Goal: Check status: Check status

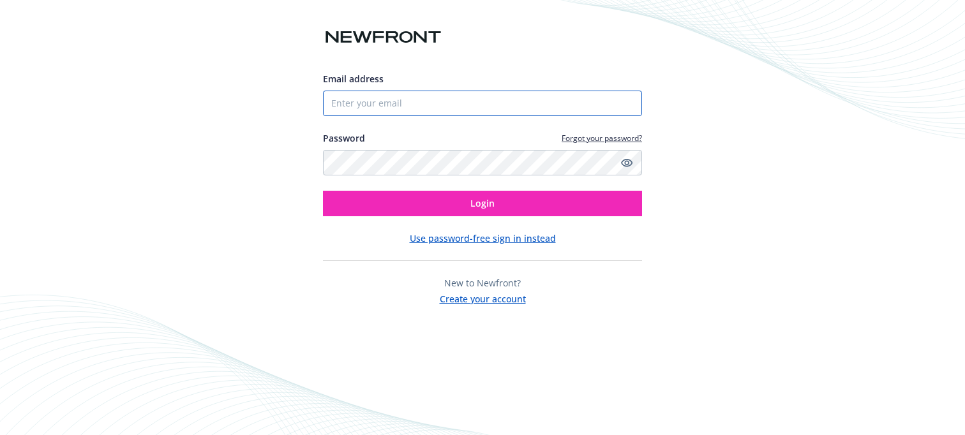
click at [391, 103] on input "Email address" at bounding box center [482, 104] width 319 height 26
type input "[EMAIL_ADDRESS][DOMAIN_NAME]"
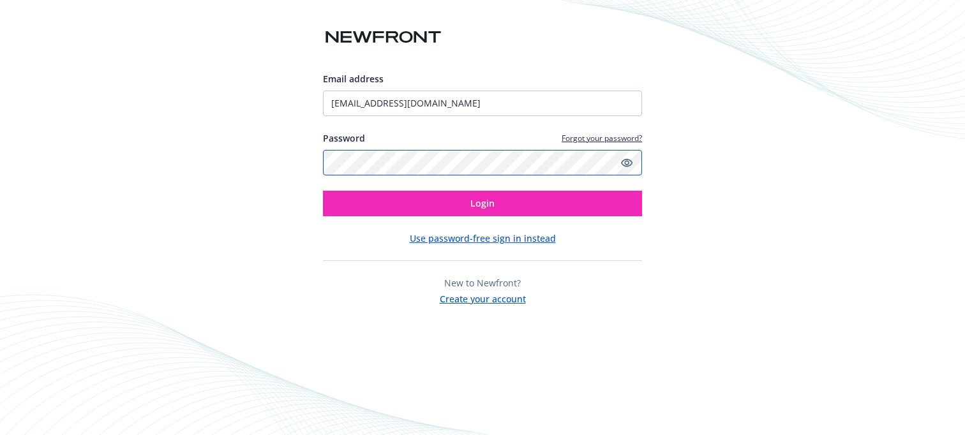
click at [323, 191] on button "Login" at bounding box center [482, 204] width 319 height 26
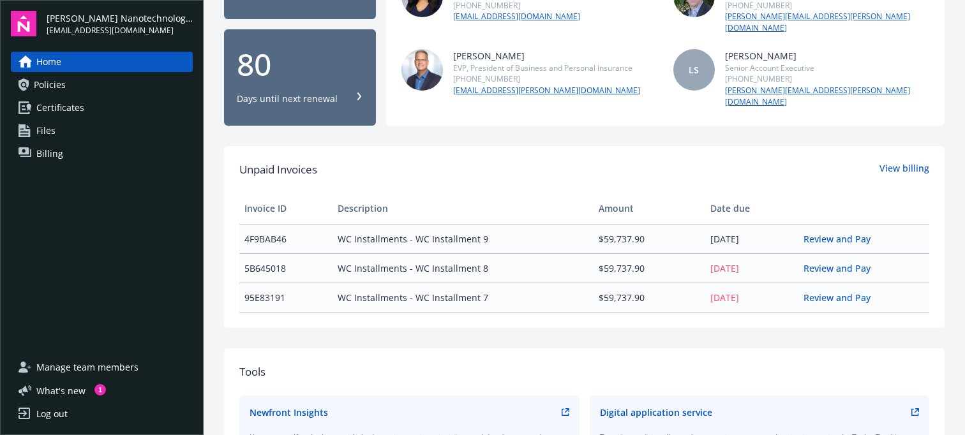
scroll to position [188, 0]
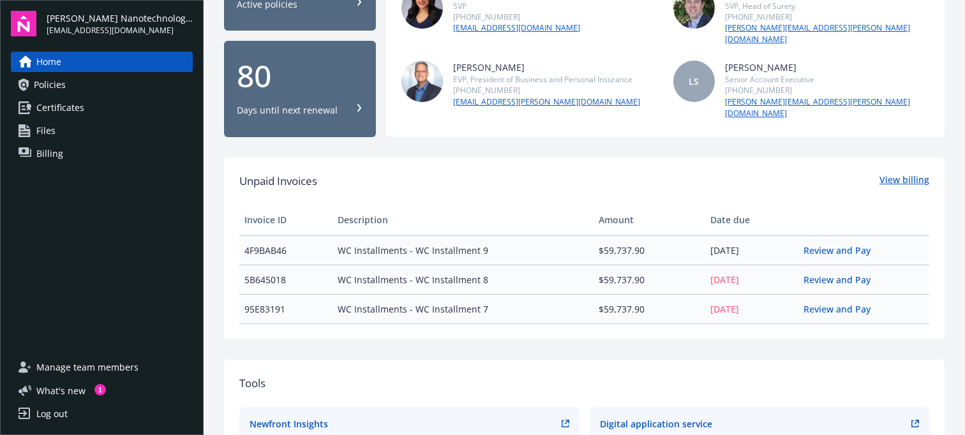
click at [884, 173] on link "View billing" at bounding box center [905, 181] width 50 height 17
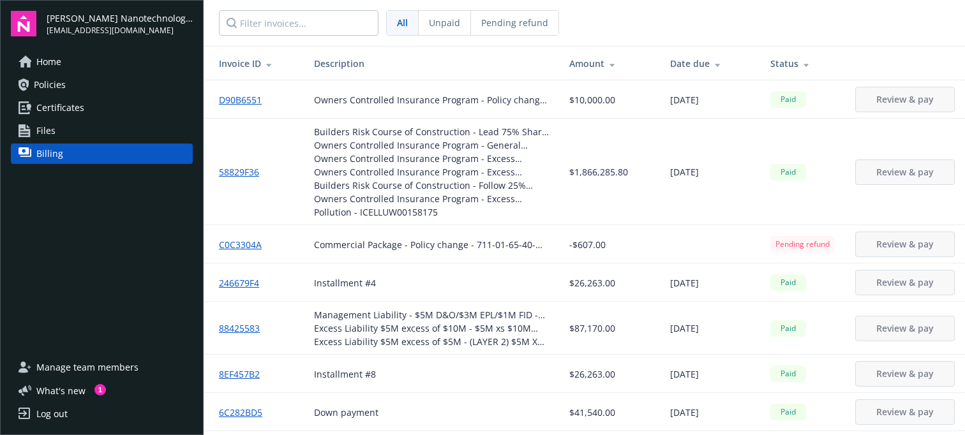
click at [449, 25] on span "Unpaid" at bounding box center [444, 22] width 31 height 13
